Goal: Task Accomplishment & Management: Manage account settings

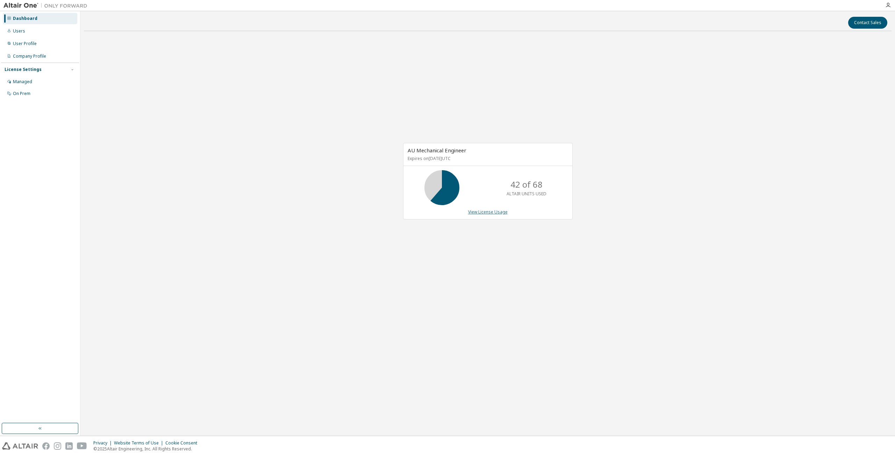
click at [497, 212] on link "View License Usage" at bounding box center [488, 212] width 40 height 6
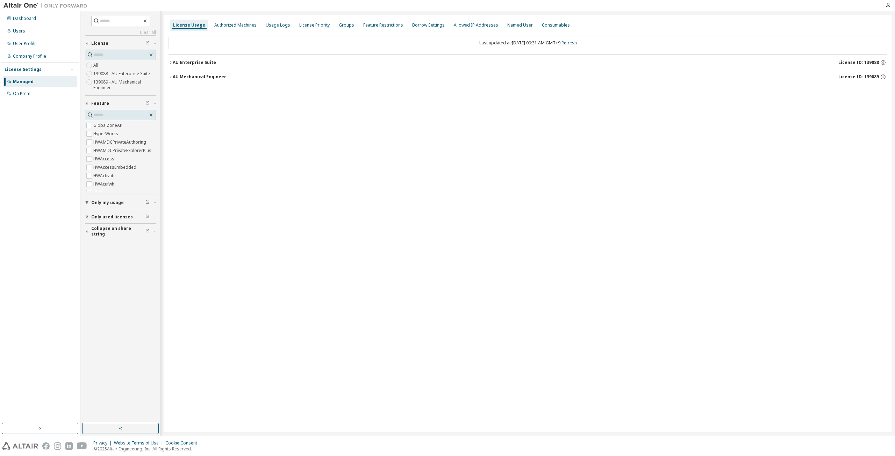
click at [170, 63] on icon "button" at bounding box center [171, 62] width 4 height 4
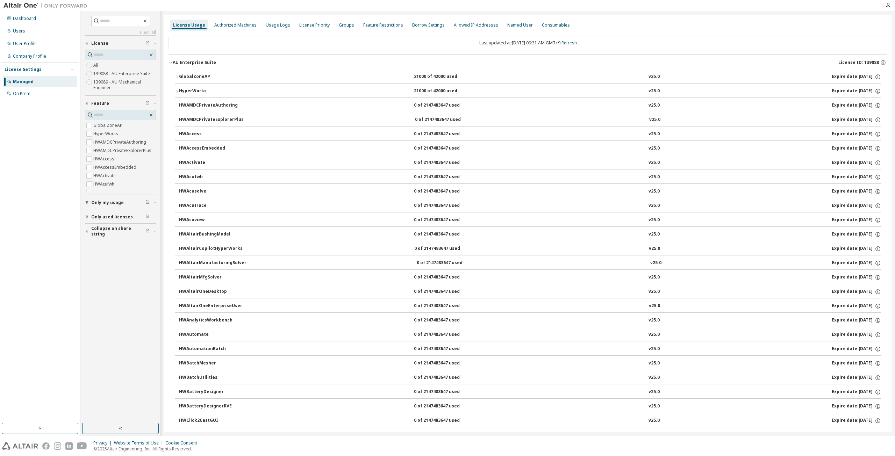
click at [172, 63] on icon "button" at bounding box center [171, 62] width 4 height 4
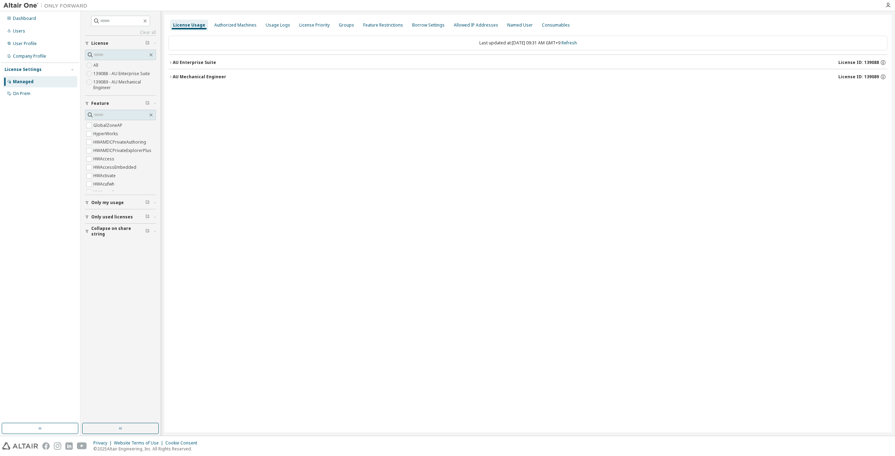
click at [170, 77] on icon "button" at bounding box center [171, 77] width 4 height 4
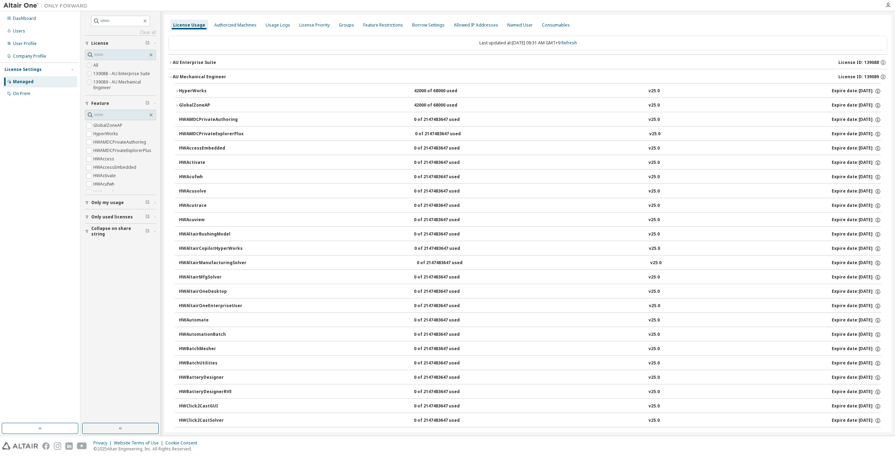
click at [171, 77] on icon "button" at bounding box center [170, 77] width 2 height 1
